Goal: Check status: Check status

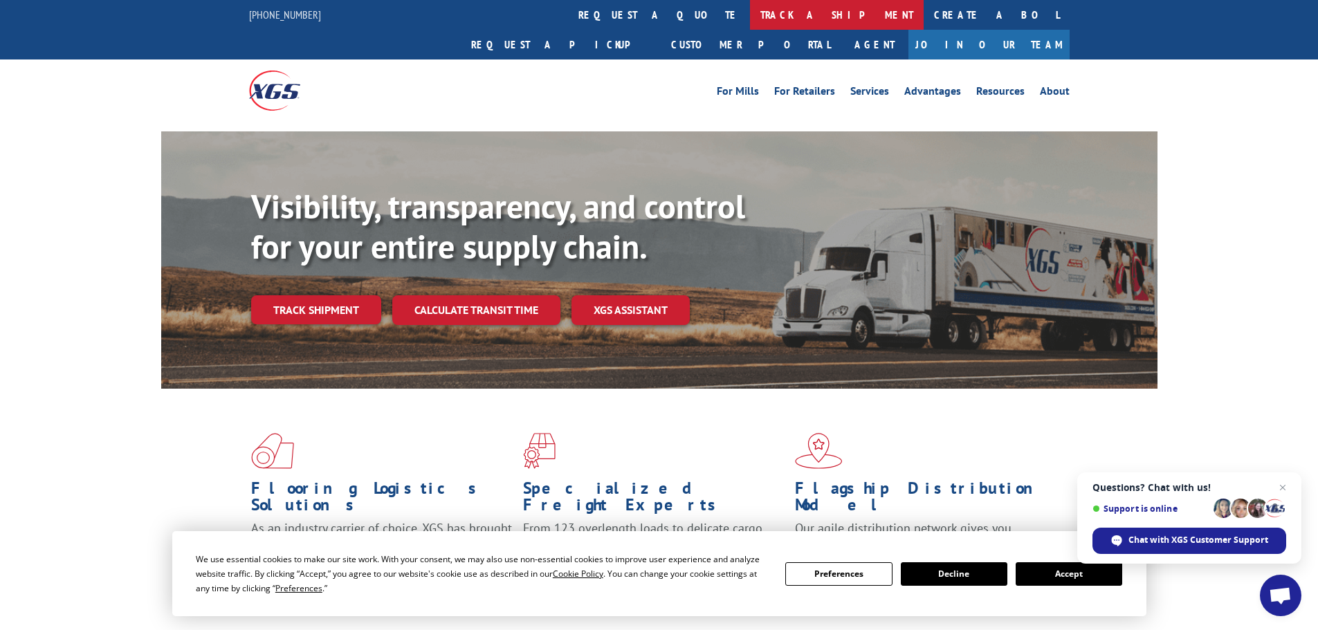
click at [750, 12] on link "track a shipment" at bounding box center [837, 15] width 174 height 30
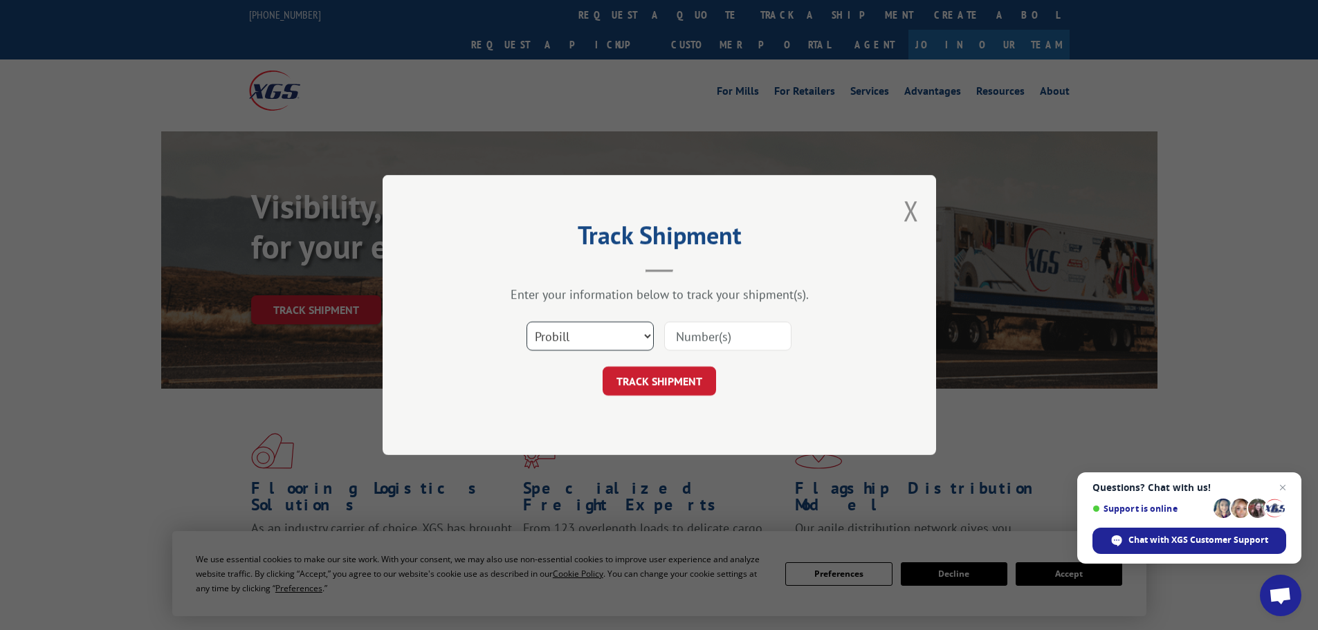
click at [584, 334] on select "Select category... Probill BOL PO" at bounding box center [589, 336] width 127 height 29
click at [744, 338] on input at bounding box center [727, 336] width 127 height 29
type input "5143009"
click at [654, 380] on button "TRACK SHIPMENT" at bounding box center [658, 381] width 113 height 29
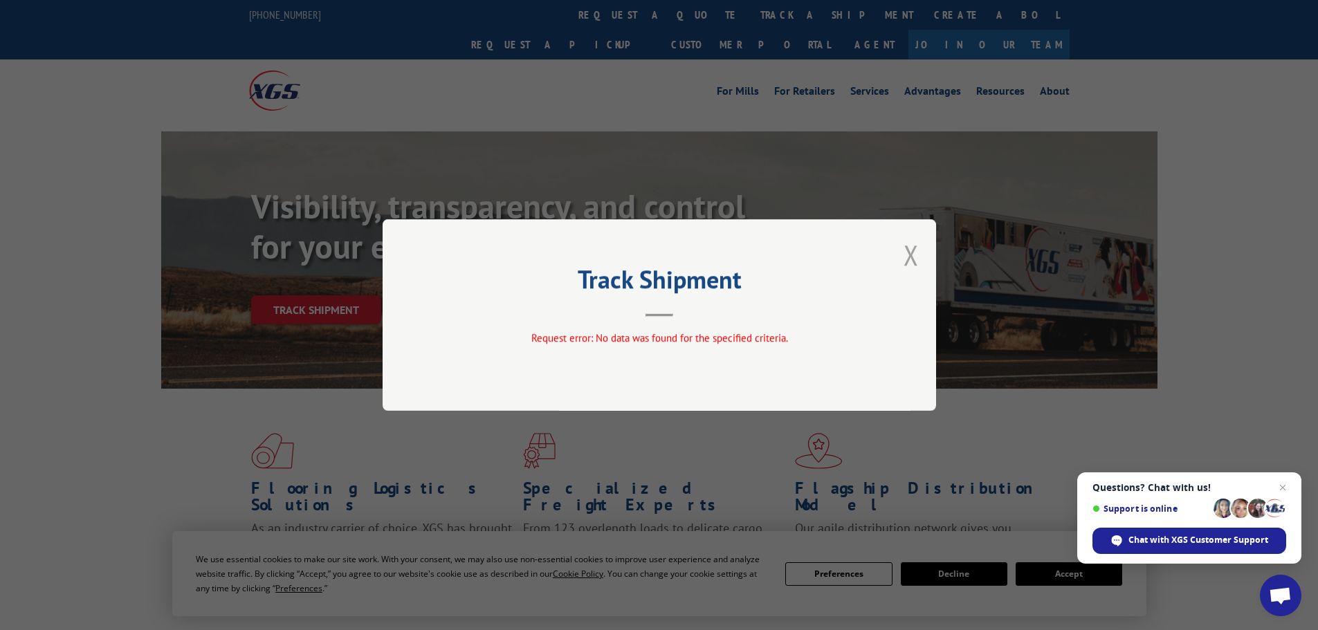
click at [908, 255] on button "Close modal" at bounding box center [910, 255] width 15 height 37
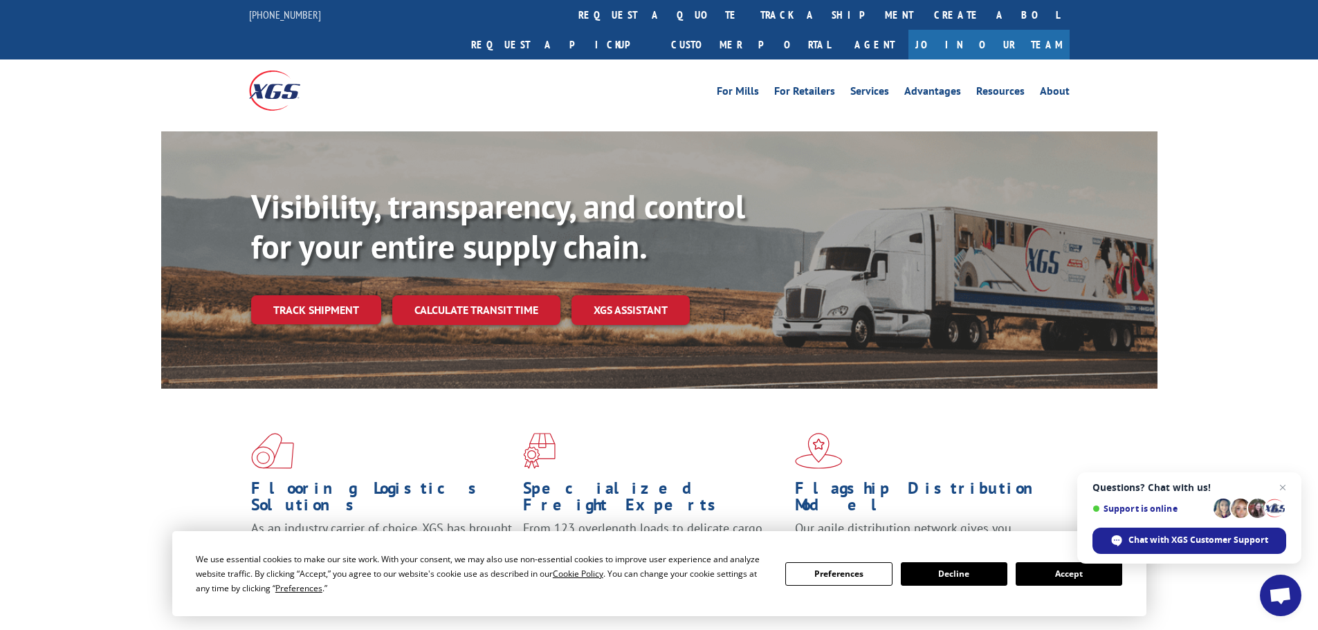
click at [323, 295] on link "Track shipment" at bounding box center [316, 309] width 130 height 29
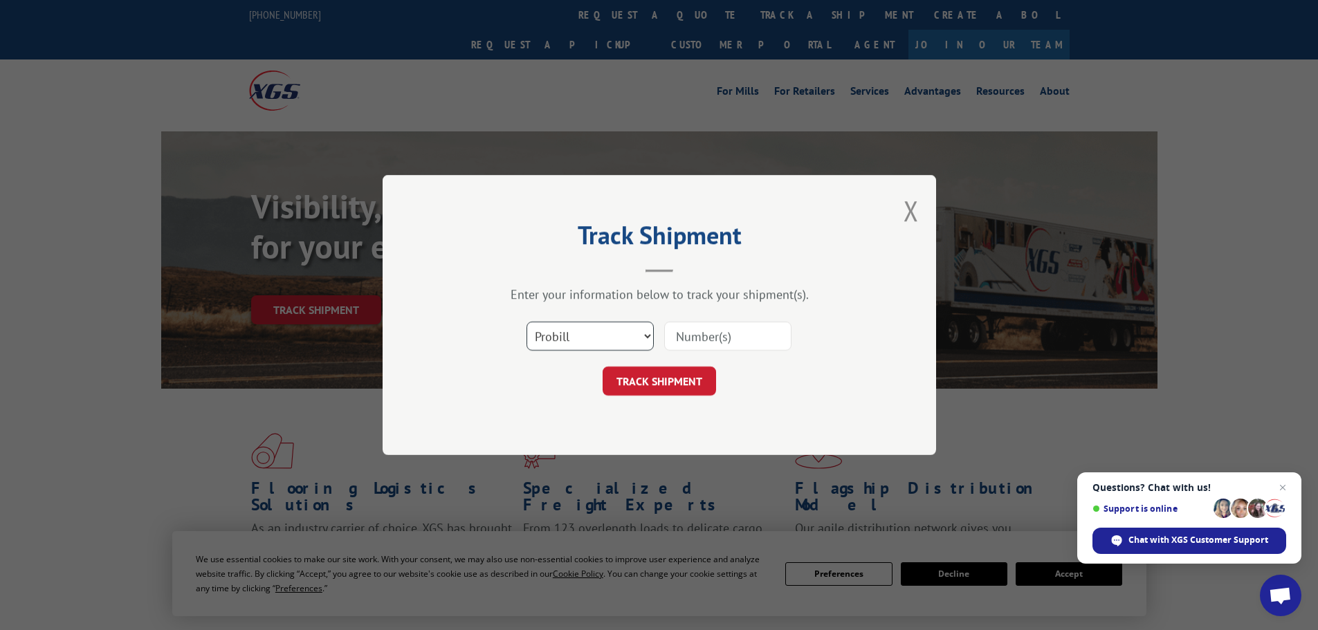
click at [646, 333] on select "Select category... Probill BOL PO" at bounding box center [589, 336] width 127 height 29
select select "bol"
click at [526, 322] on select "Select category... Probill BOL PO" at bounding box center [589, 336] width 127 height 29
click at [702, 333] on input at bounding box center [727, 336] width 127 height 29
type input "5143009"
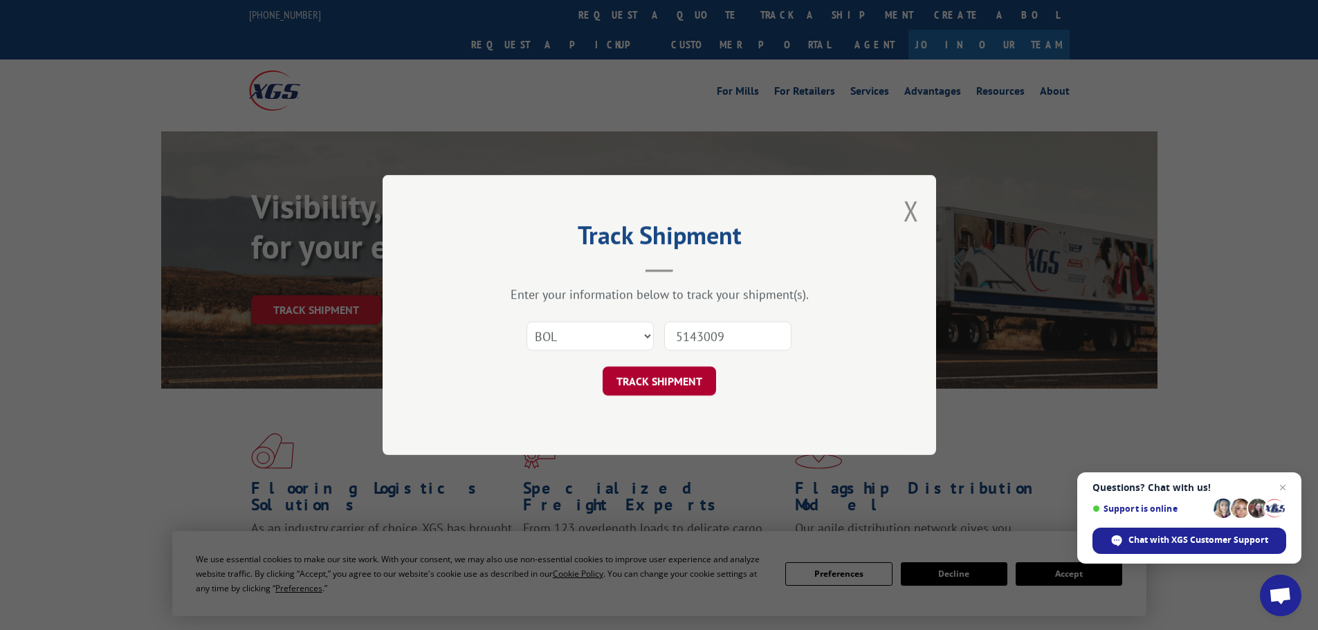
click at [654, 381] on button "TRACK SHIPMENT" at bounding box center [658, 381] width 113 height 29
